Goal: Use online tool/utility: Utilize a website feature to perform a specific function

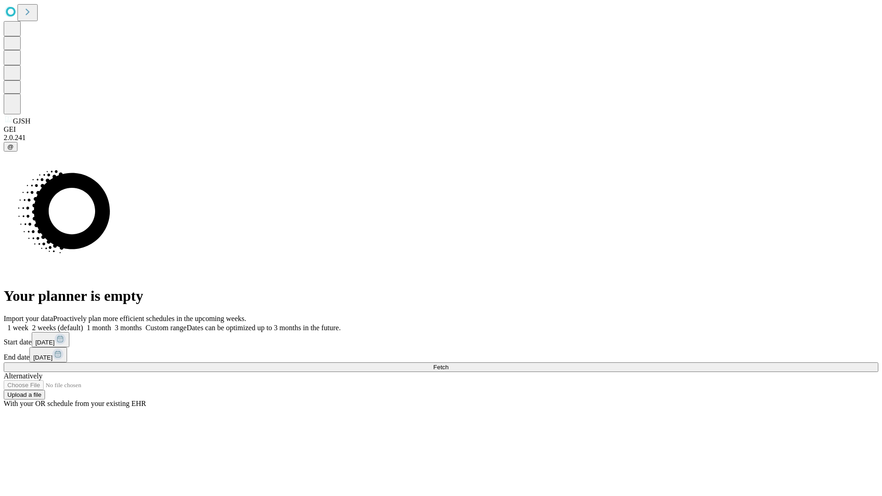
click at [448, 364] on span "Fetch" at bounding box center [440, 367] width 15 height 7
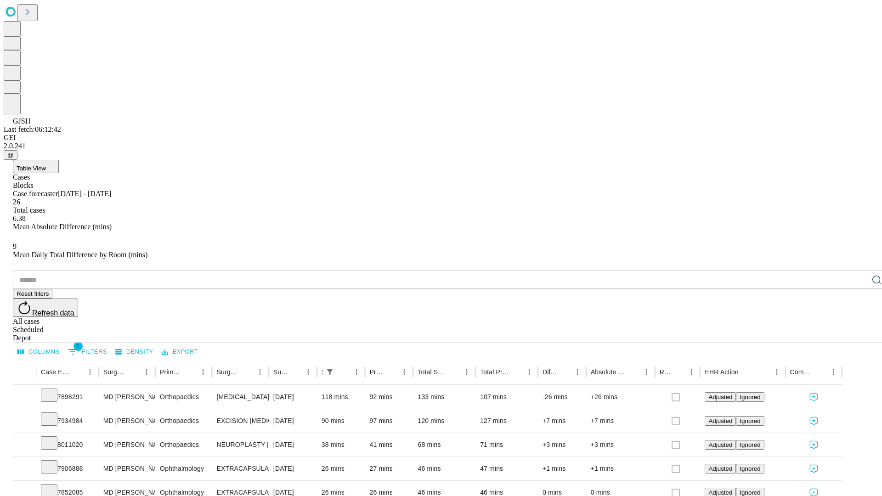
click at [46, 165] on span "Table View" at bounding box center [31, 168] width 29 height 7
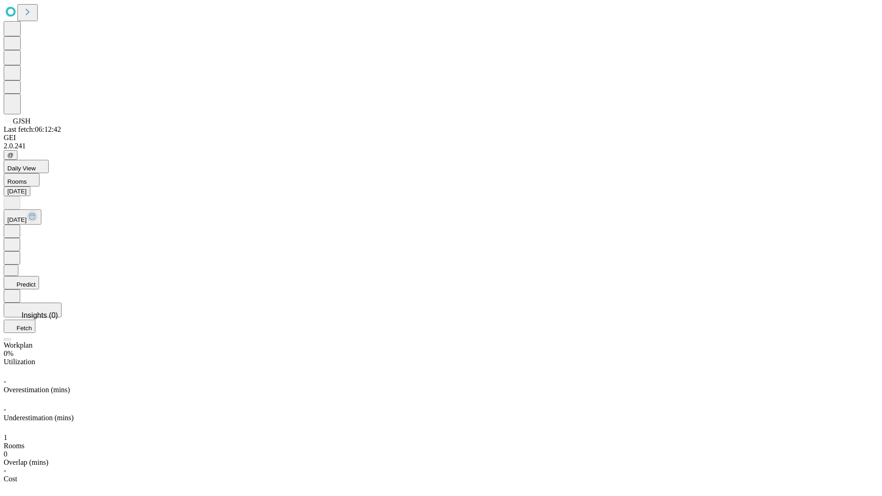
click at [39, 276] on button "Predict" at bounding box center [21, 282] width 35 height 13
